Goal: Communication & Community: Answer question/provide support

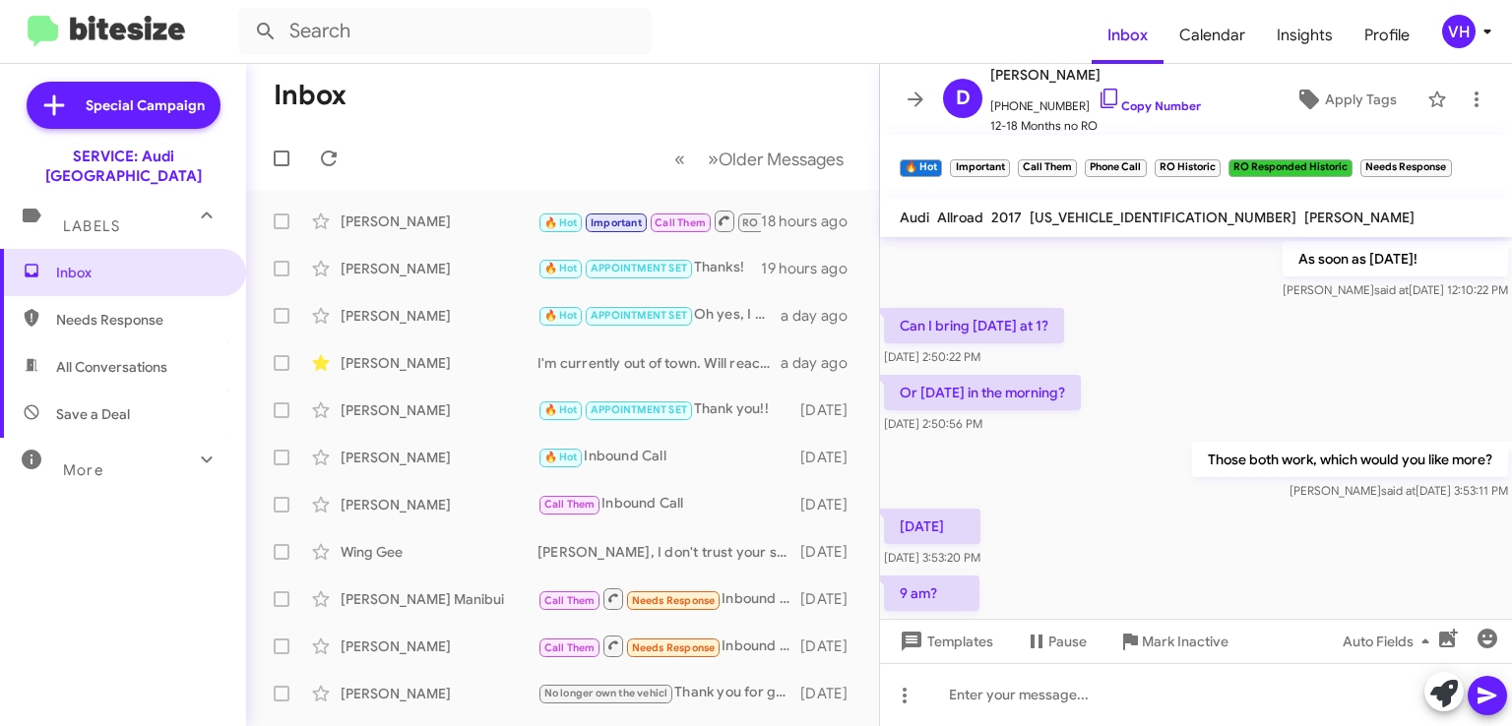
scroll to position [1201, 0]
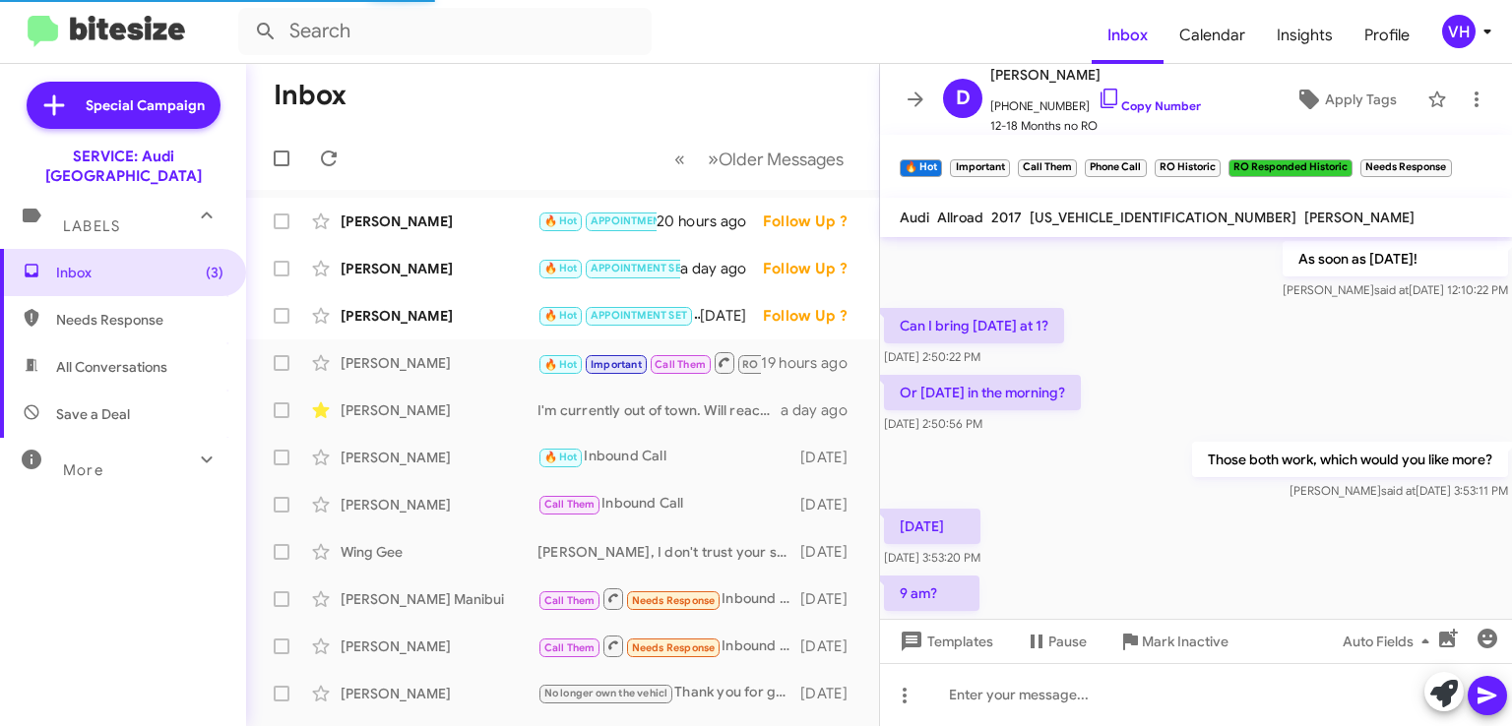
scroll to position [1138, 0]
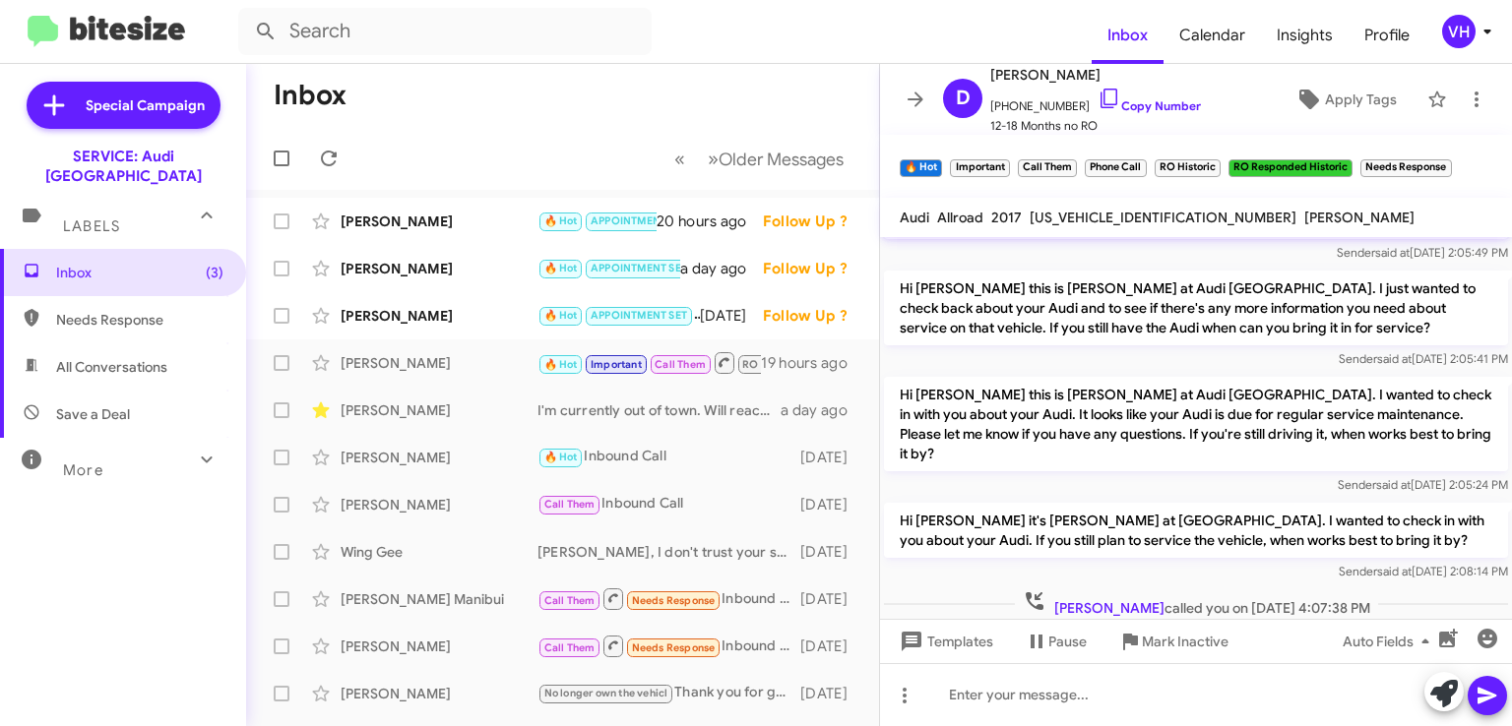
click at [488, 309] on div "[PERSON_NAME]" at bounding box center [439, 316] width 197 height 20
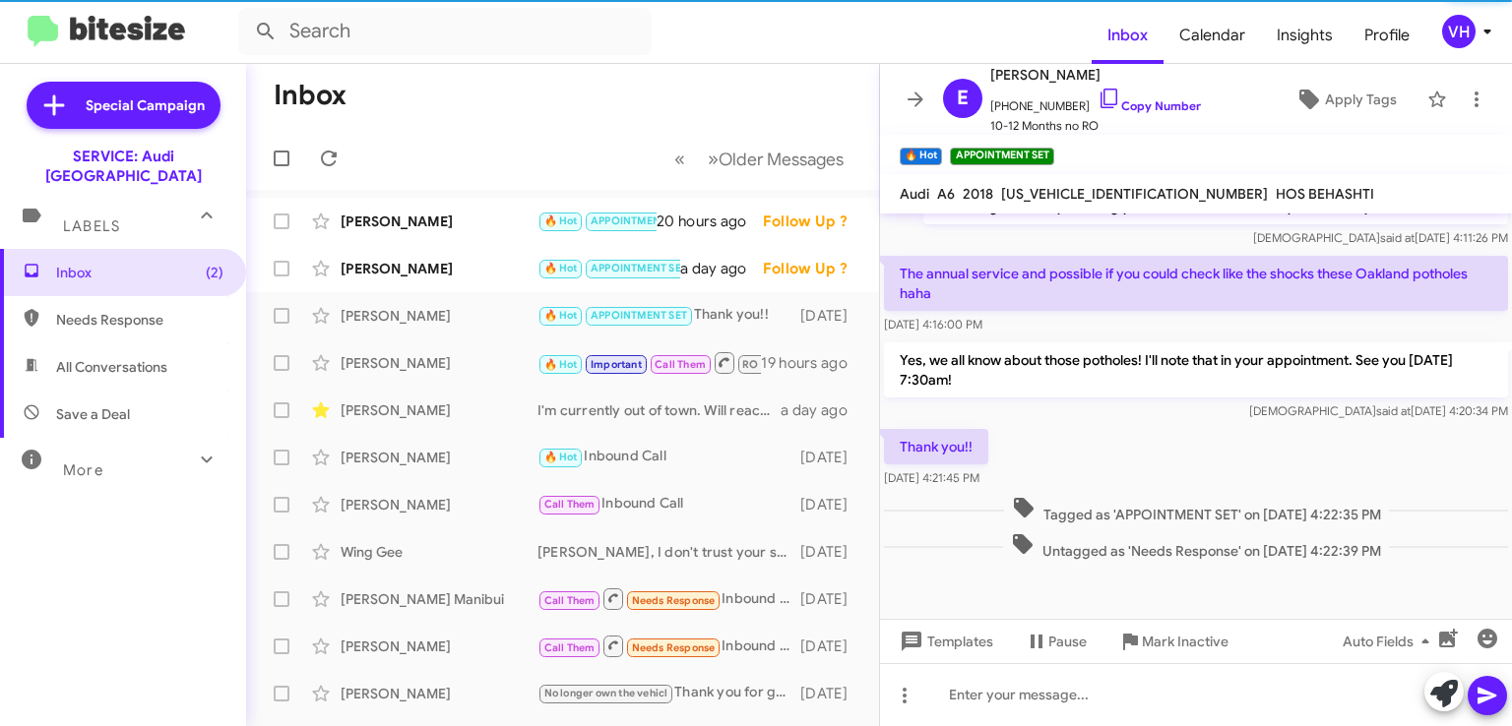
scroll to position [482, 0]
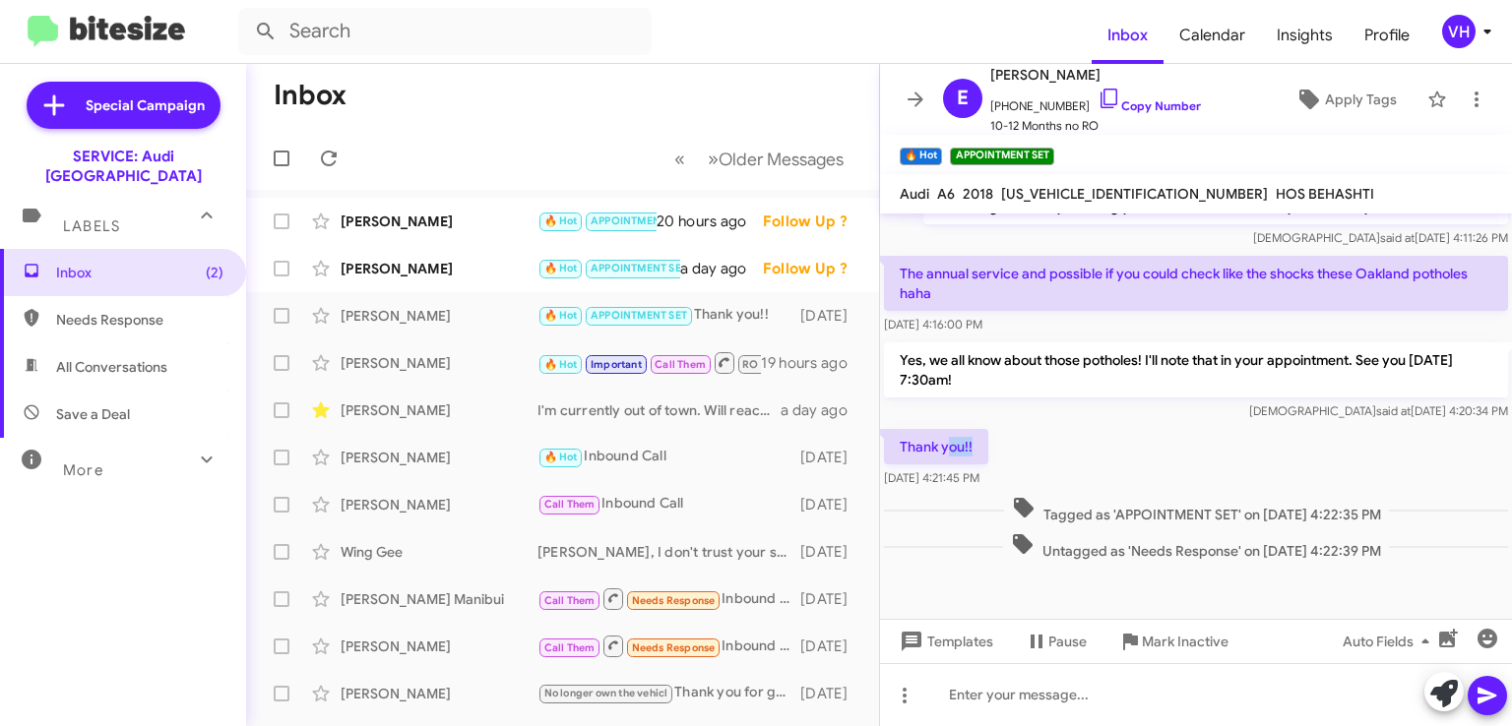
drag, startPoint x: 947, startPoint y: 449, endPoint x: 1017, endPoint y: 451, distance: 69.9
click at [1017, 451] on div "Thank you!! Oct 1, 2025, 4:21:45 PM" at bounding box center [1196, 458] width 632 height 67
click at [410, 276] on div "[PERSON_NAME]" at bounding box center [439, 269] width 197 height 20
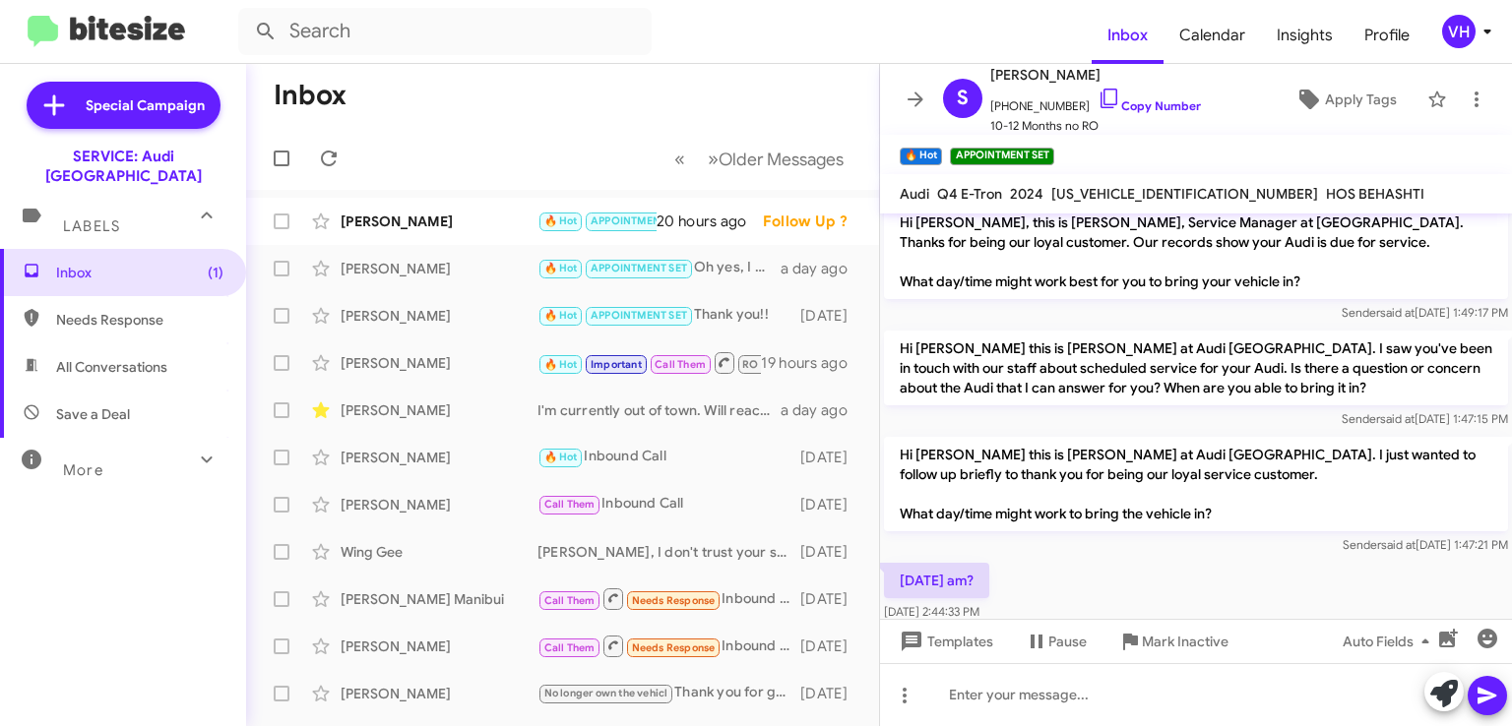
scroll to position [6, 0]
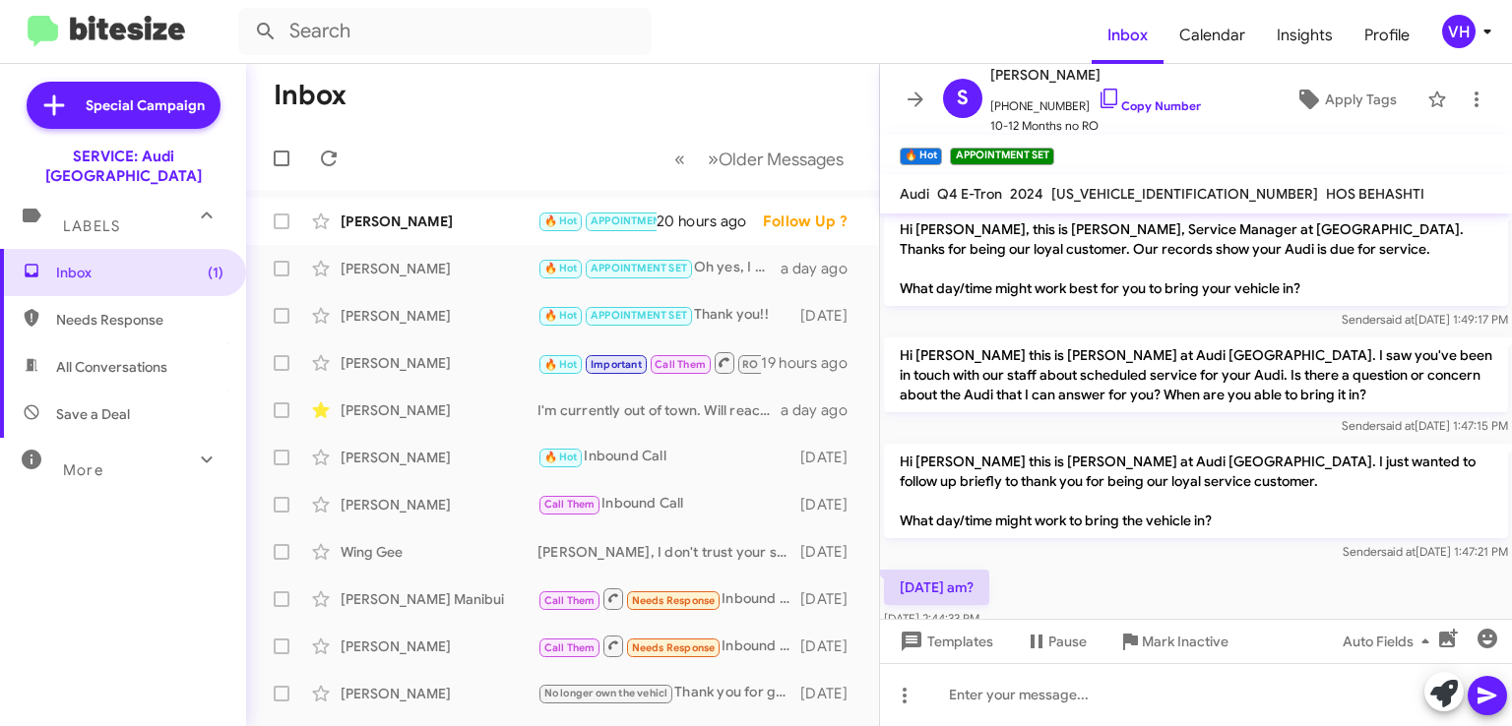
click at [449, 203] on div "William Maschmeyer 🔥 Hot APPOINTMENT SET Thanks! 20 hours ago Follow Up ?" at bounding box center [562, 221] width 601 height 39
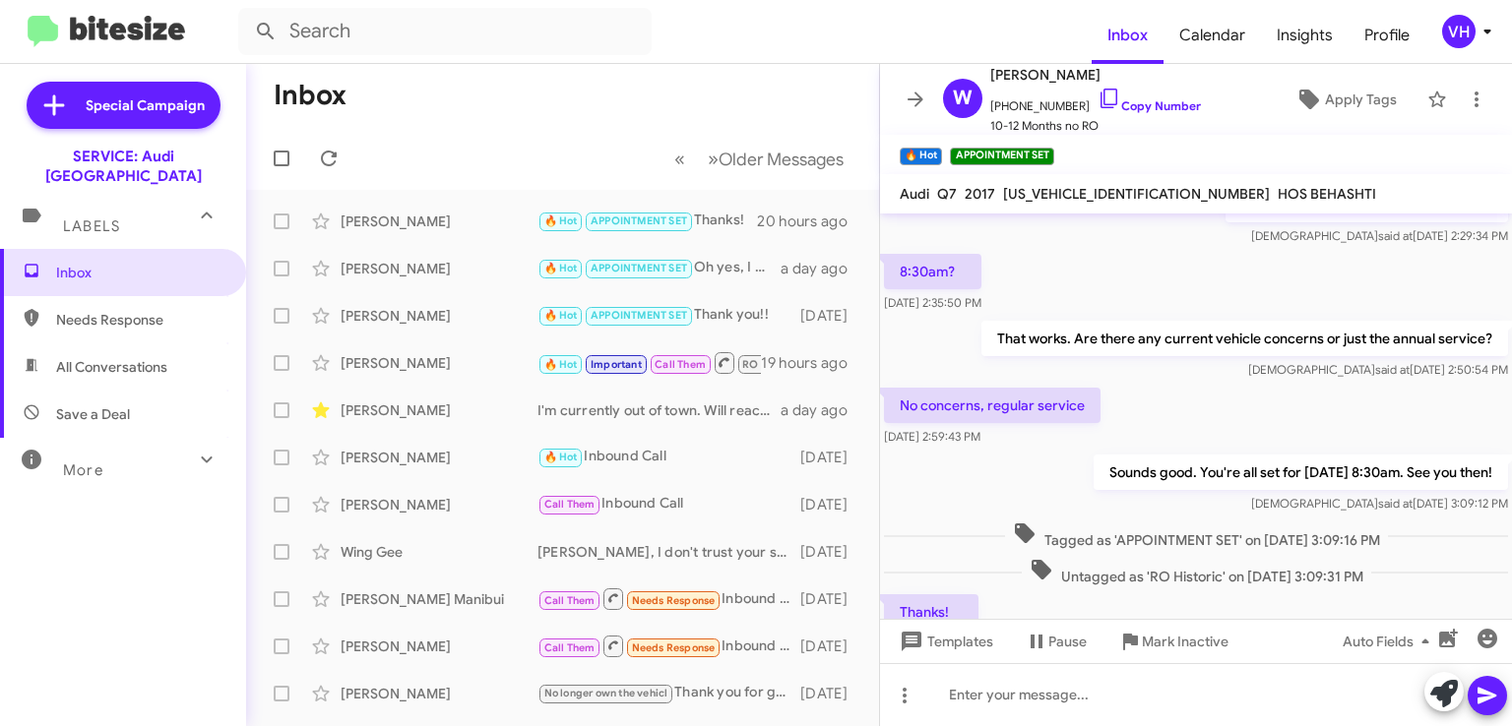
scroll to position [1295, 0]
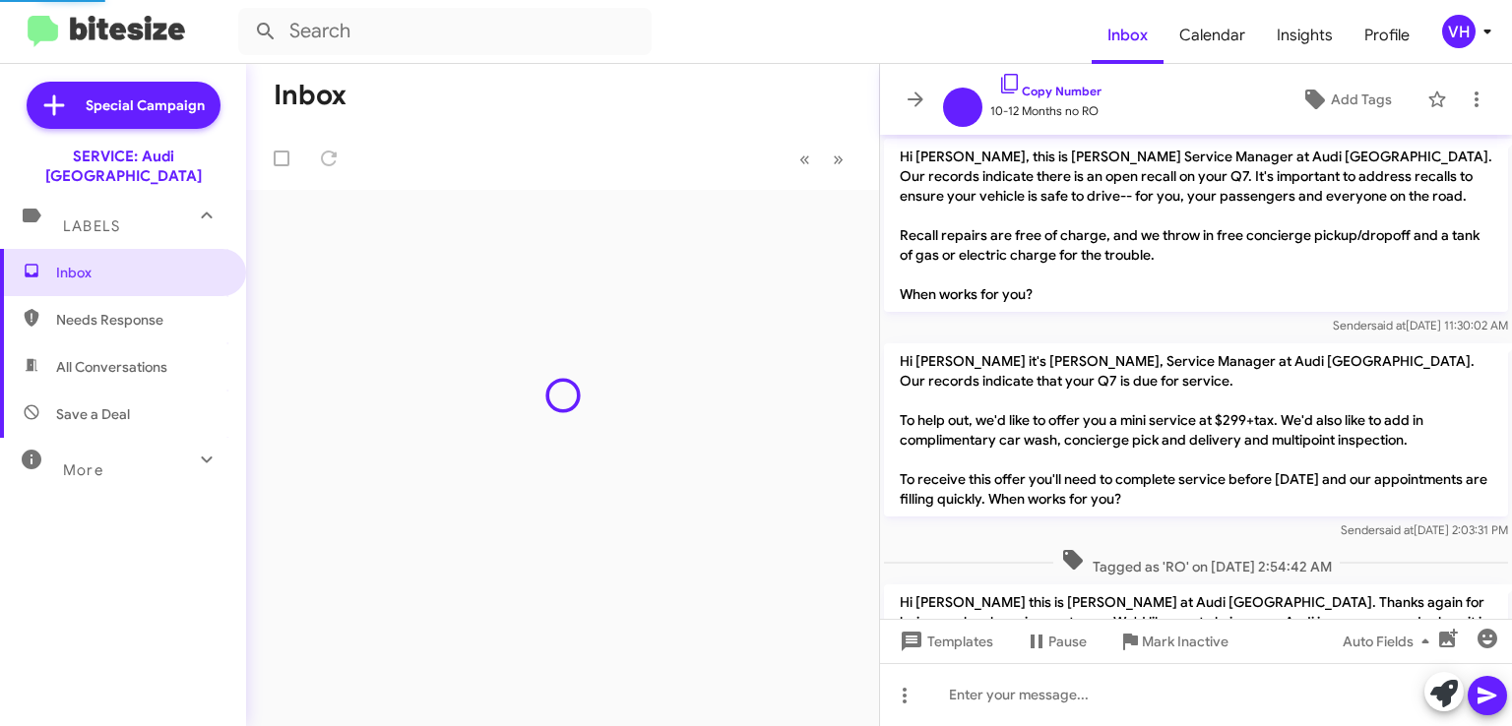
scroll to position [1413, 0]
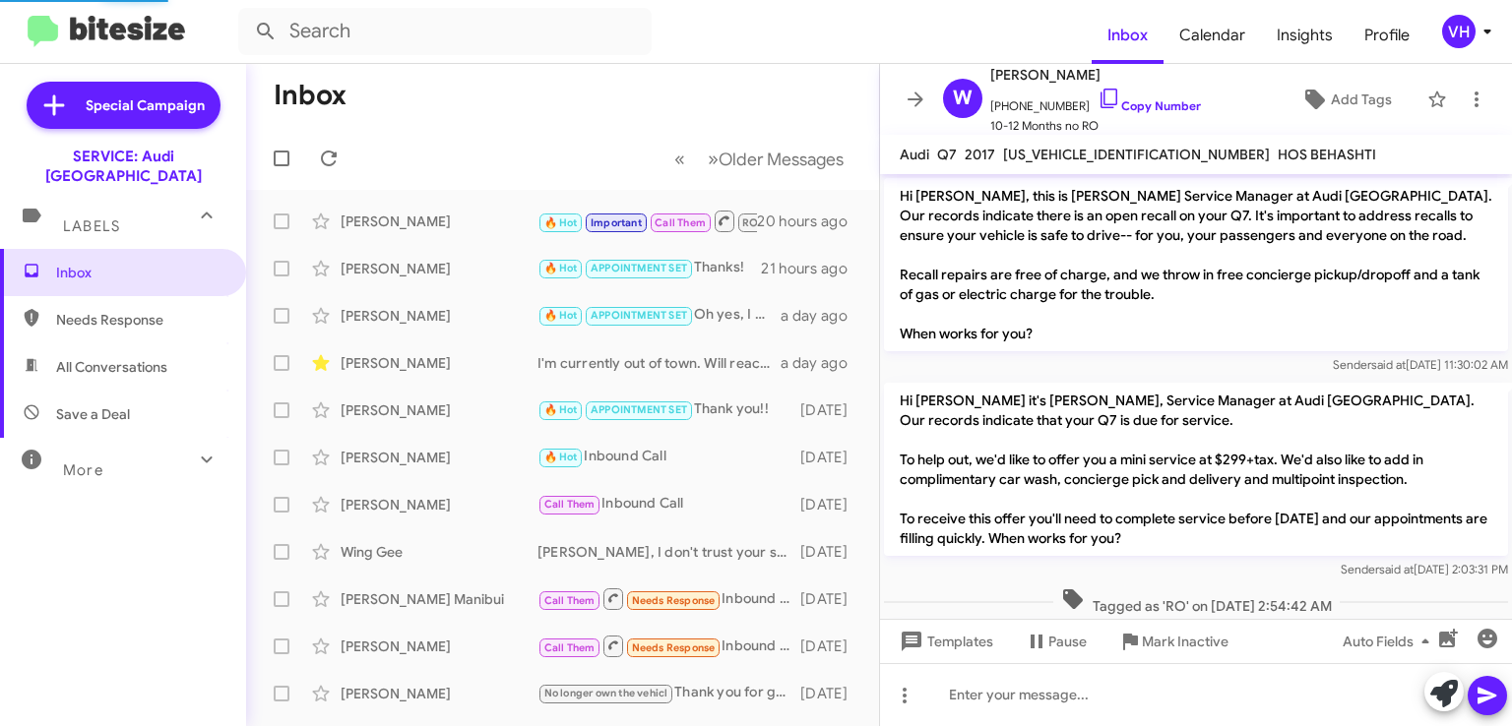
scroll to position [1453, 0]
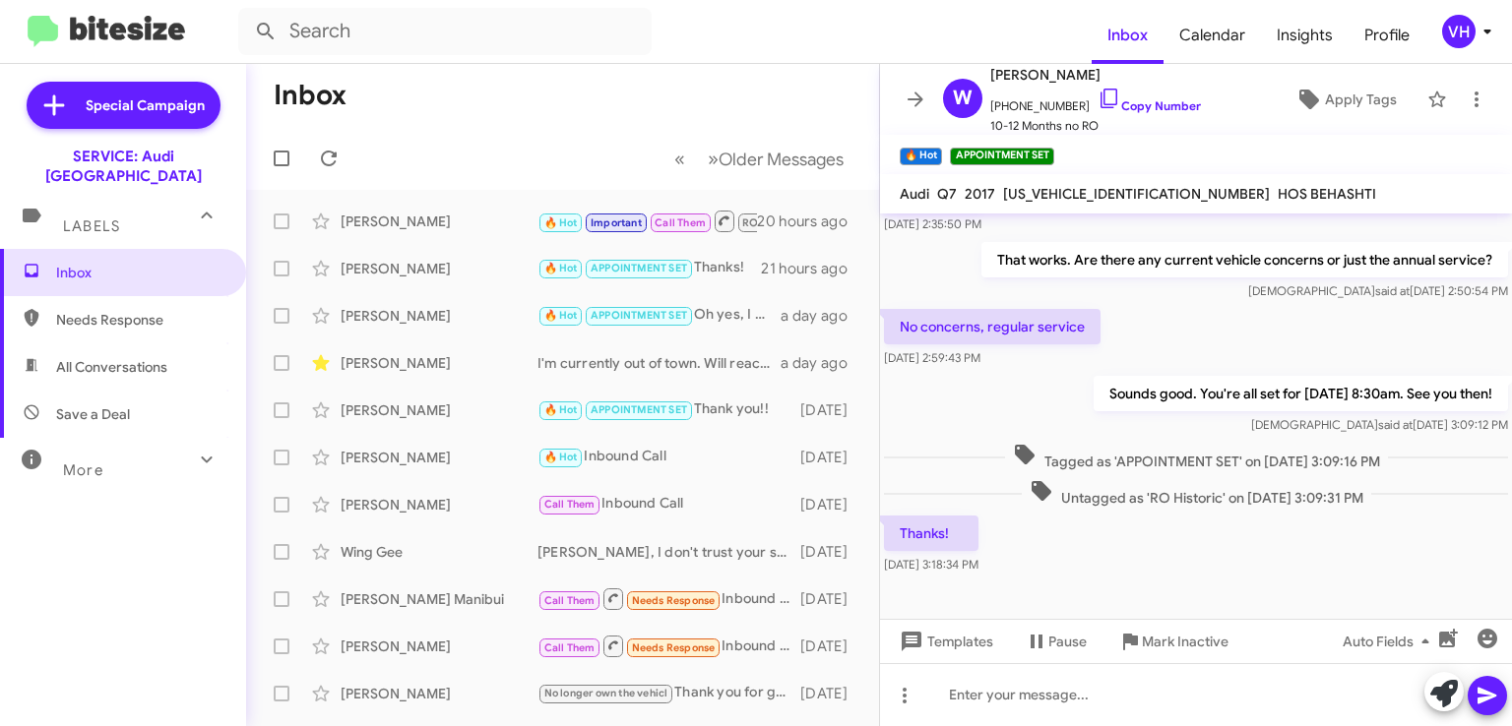
click at [1485, 41] on icon at bounding box center [1487, 32] width 24 height 24
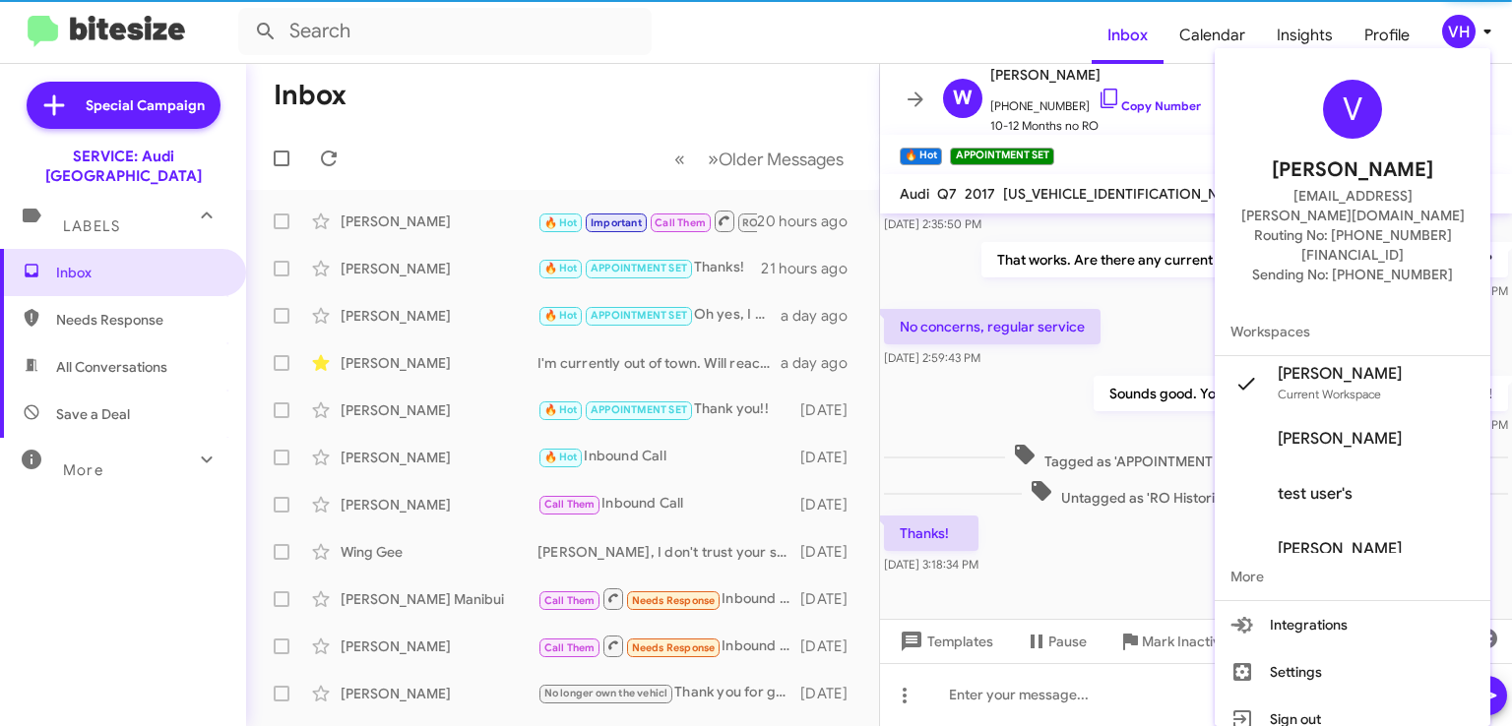
click at [1355, 696] on button "Sign out" at bounding box center [1352, 719] width 276 height 47
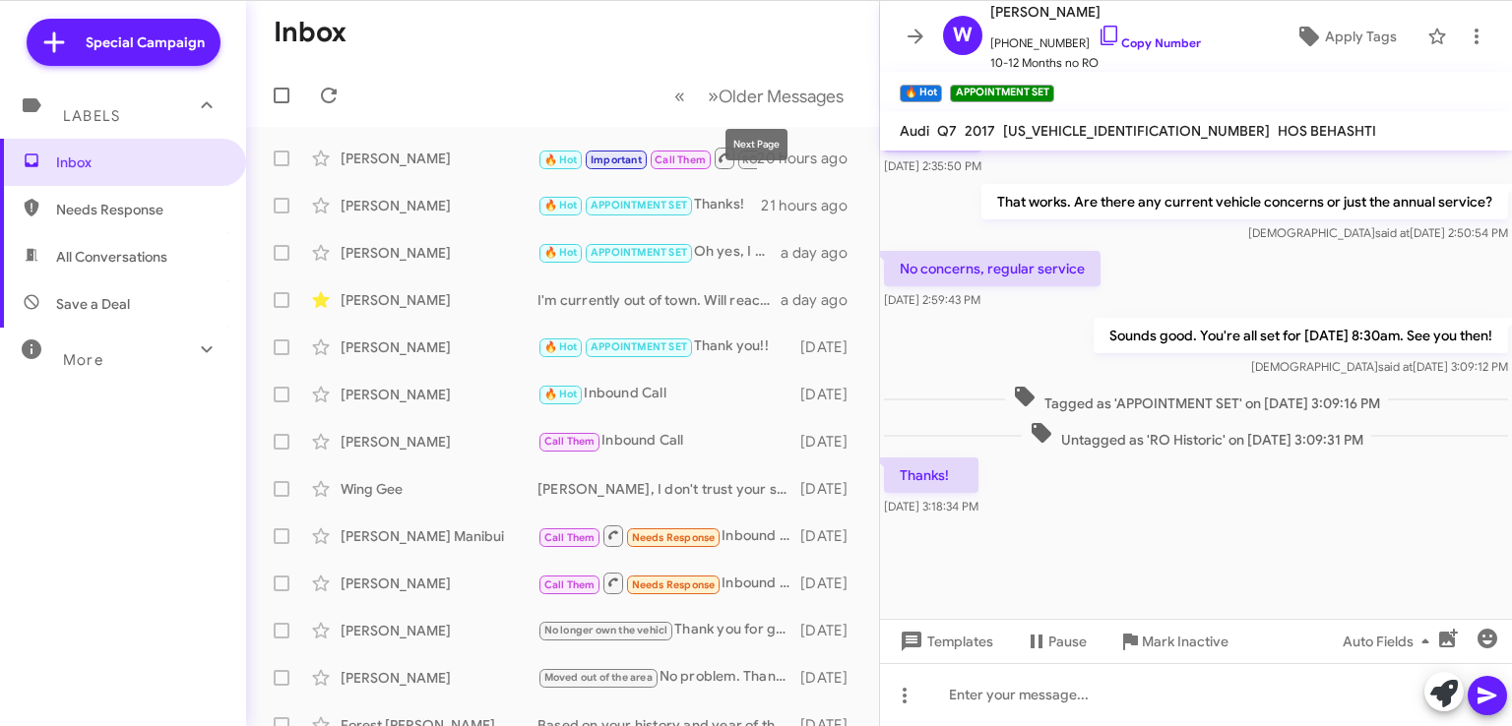
scroll to position [1429, 0]
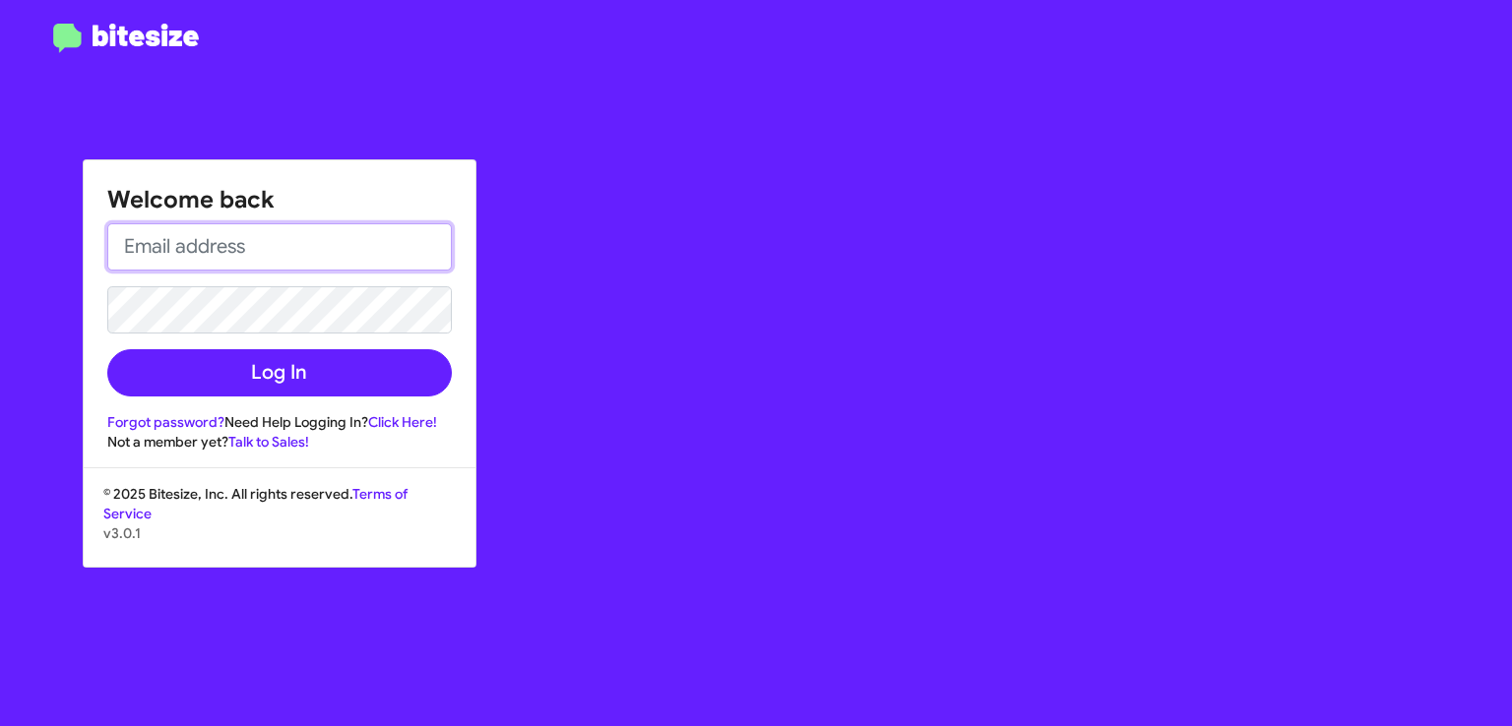
type input "[EMAIL_ADDRESS][PERSON_NAME][DOMAIN_NAME]"
